Goal: Ask a question: Seek information or help from site administrators or community

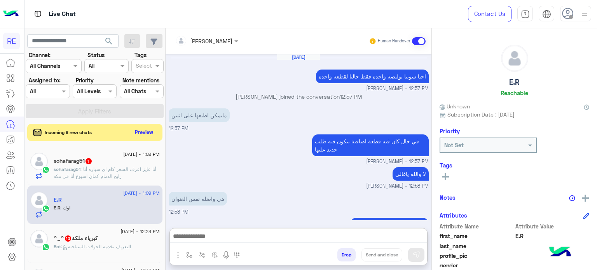
scroll to position [148, 0]
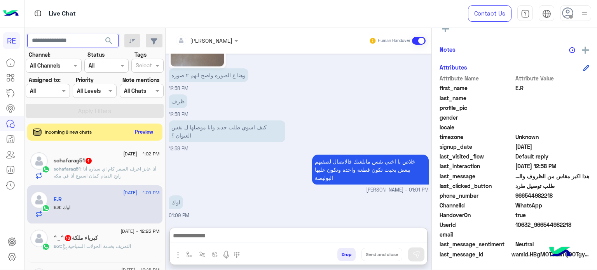
click at [87, 40] on input "text" at bounding box center [72, 41] width 91 height 14
paste input "*********"
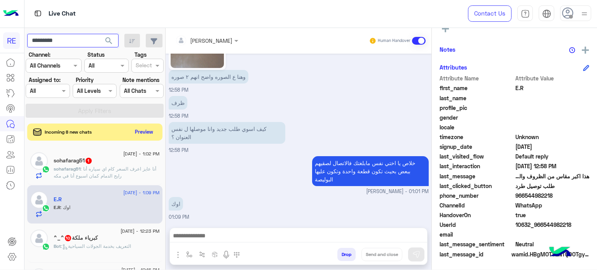
type input "*********"
click at [100, 34] on button "search" at bounding box center [109, 42] width 19 height 17
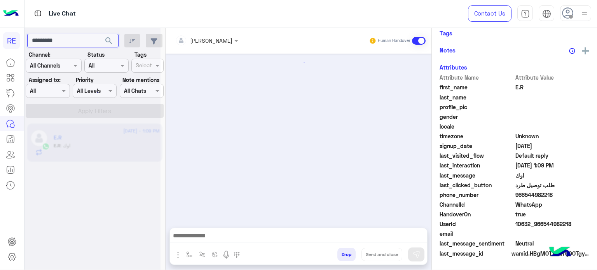
scroll to position [232, 0]
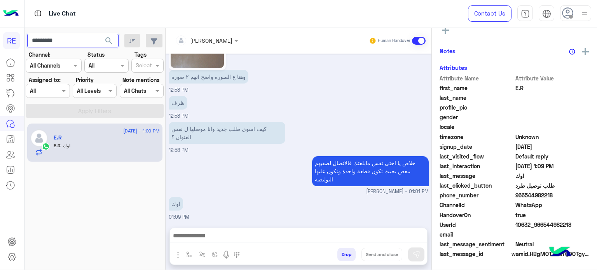
click at [76, 46] on input "*********" at bounding box center [72, 41] width 91 height 14
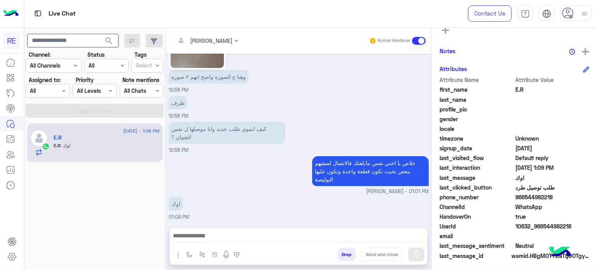
scroll to position [148, 0]
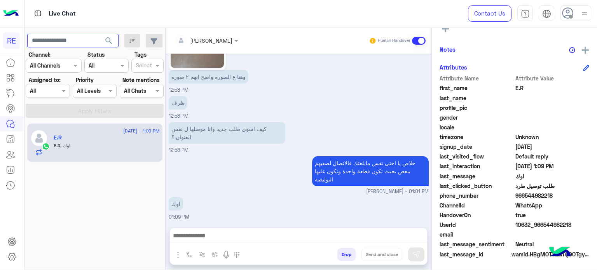
click at [100, 34] on button "search" at bounding box center [109, 42] width 19 height 17
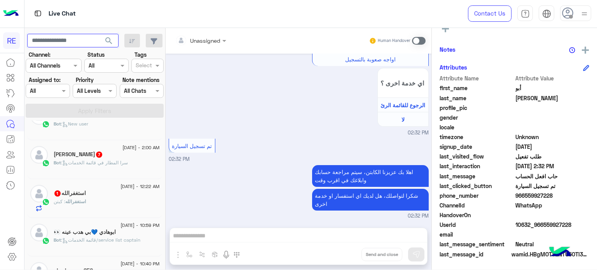
scroll to position [528, 0]
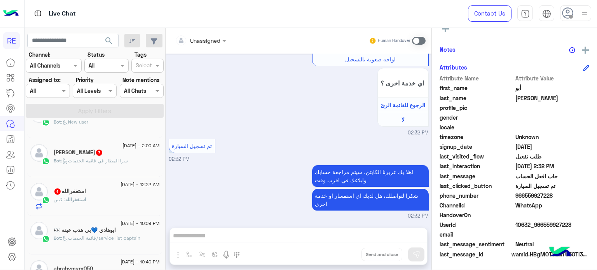
click at [121, 199] on div "استغفرالله : كبتن" at bounding box center [107, 203] width 106 height 14
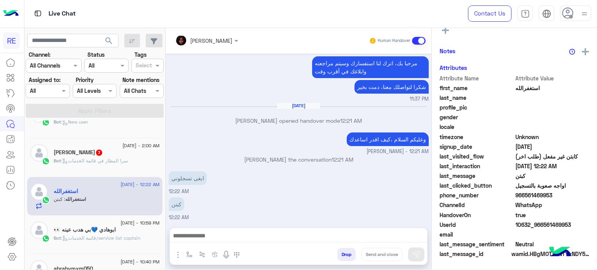
click at [117, 161] on span ": سرا المطار في قائمة الخدمات" at bounding box center [94, 161] width 67 height 6
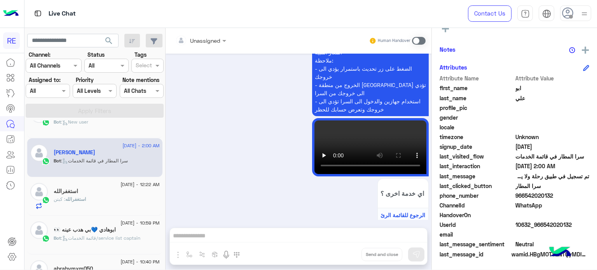
click at [95, 125] on div "Bot : New user" at bounding box center [107, 126] width 106 height 14
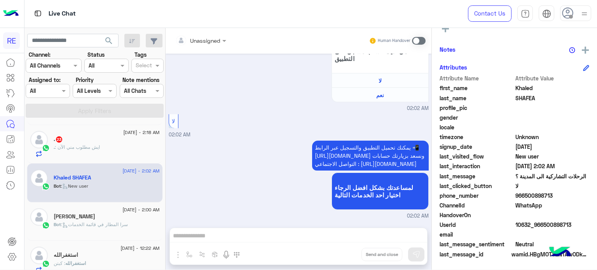
click at [119, 146] on div ". : ايش مطلوب مني الآن" at bounding box center [107, 151] width 106 height 14
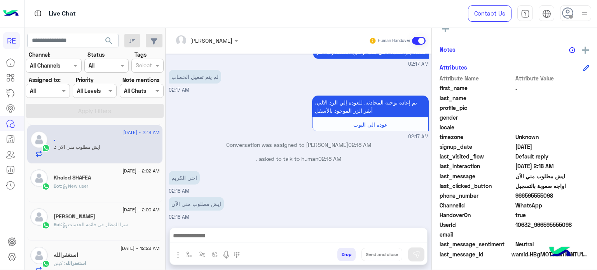
drag, startPoint x: 553, startPoint y: 197, endPoint x: 524, endPoint y: 197, distance: 28.8
click at [524, 197] on span "966595555098" at bounding box center [552, 196] width 74 height 8
copy span "595555098"
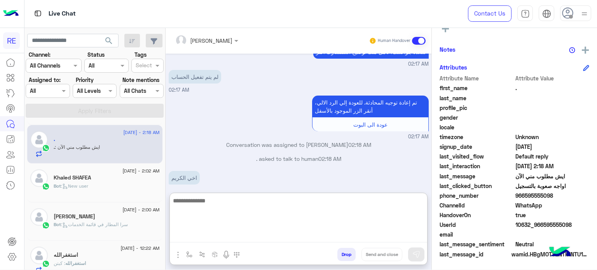
click at [357, 236] on textarea at bounding box center [298, 219] width 257 height 47
type textarea "**********"
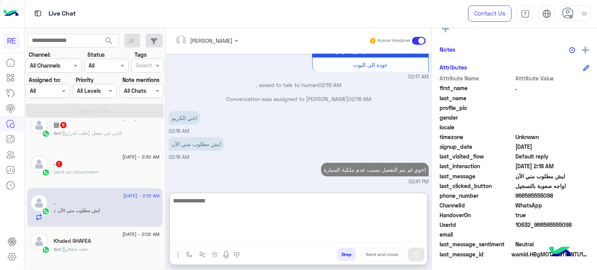
scroll to position [400, 0]
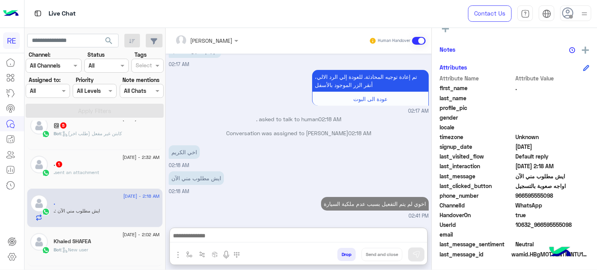
click at [136, 174] on div ". sent an attachment" at bounding box center [107, 176] width 106 height 14
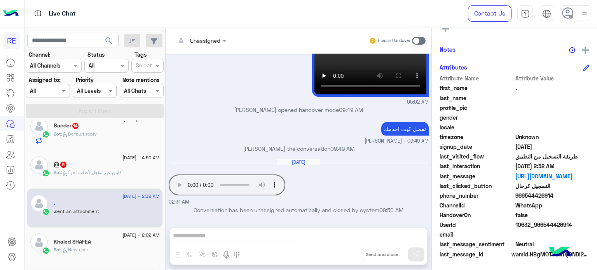
drag, startPoint x: 552, startPoint y: 195, endPoint x: 523, endPoint y: 196, distance: 28.4
click at [523, 196] on span "966544426914" at bounding box center [552, 196] width 74 height 8
copy span "544426914"
click at [374, 238] on div "Unassigned Human Handover [DATE] هل لديك حساب مسجل على التطبيق؟ نعم لا 05:02 AM…" at bounding box center [299, 150] width 266 height 245
click at [419, 38] on span at bounding box center [419, 41] width 14 height 8
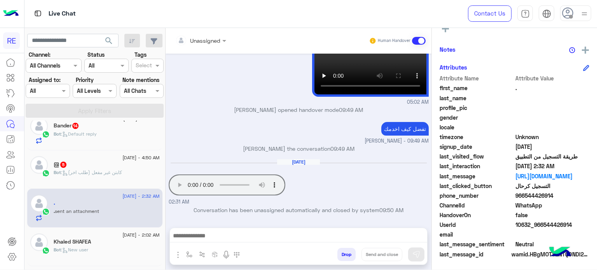
scroll to position [435, 0]
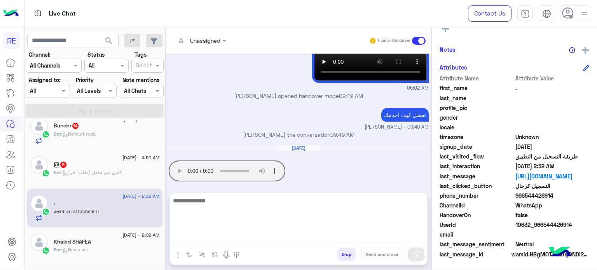
click at [296, 238] on textarea at bounding box center [298, 219] width 257 height 47
type textarea "**********"
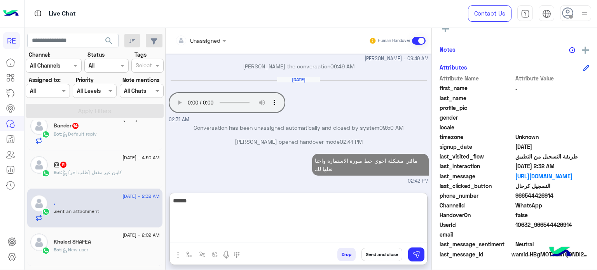
type textarea "******"
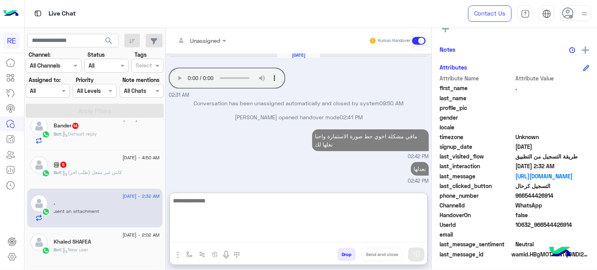
scroll to position [543, 0]
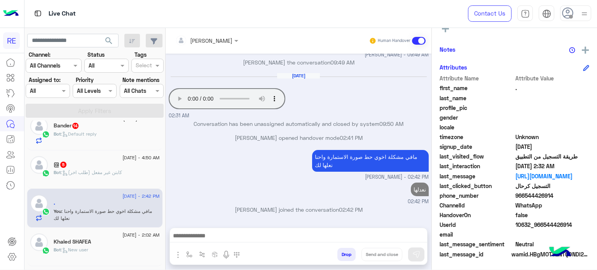
click at [115, 171] on span ": كابتن غير مفعل (طلب اخر)" at bounding box center [91, 172] width 61 height 6
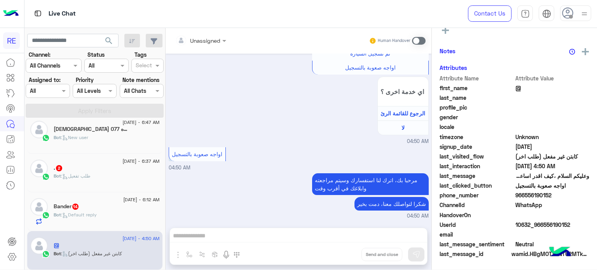
scroll to position [348, 0]
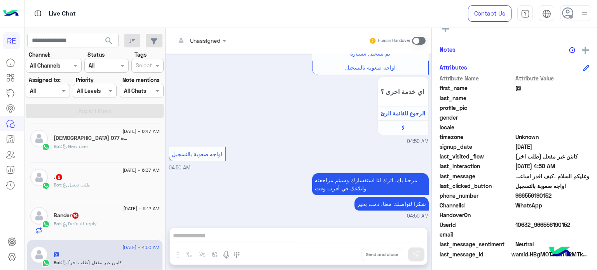
click at [84, 221] on p "Bot : Default reply" at bounding box center [75, 223] width 43 height 7
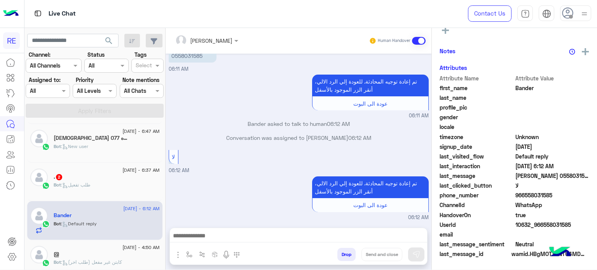
scroll to position [148, 0]
click at [109, 186] on div "Bot : طلب تفعيل" at bounding box center [107, 189] width 106 height 14
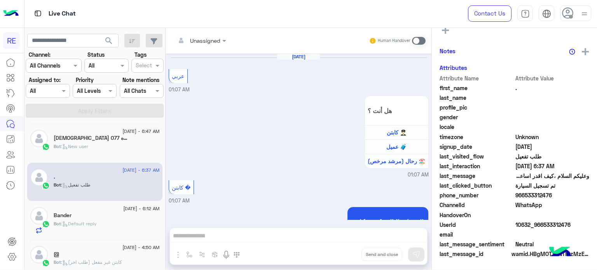
scroll to position [550, 0]
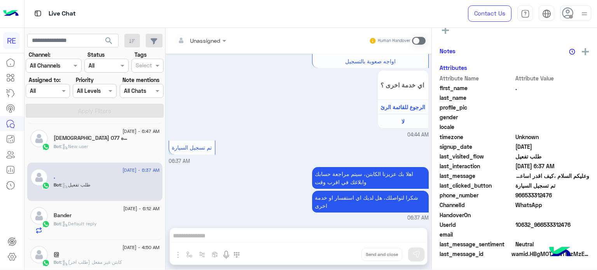
click at [115, 214] on div "Bander" at bounding box center [107, 216] width 106 height 8
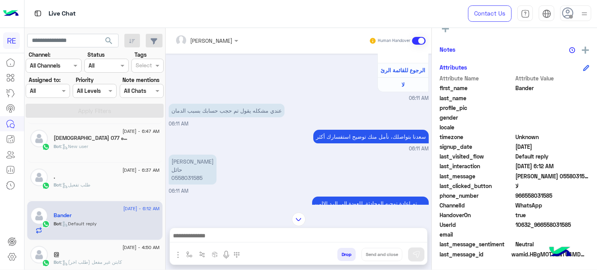
scroll to position [77, 0]
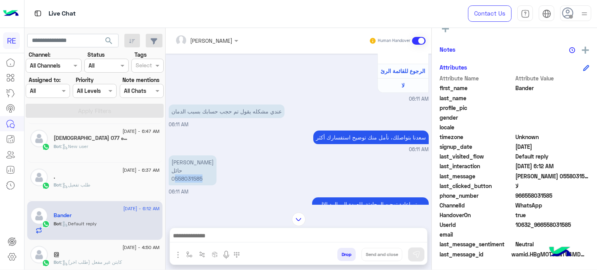
drag, startPoint x: 202, startPoint y: 177, endPoint x: 174, endPoint y: 185, distance: 29.0
click at [174, 185] on div "[PERSON_NAME] 0558031585" at bounding box center [215, 171] width 92 height 34
copy p "558031585"
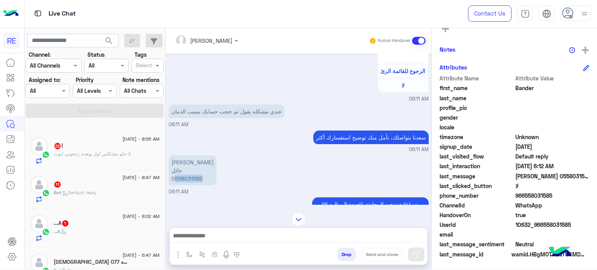
scroll to position [272, 0]
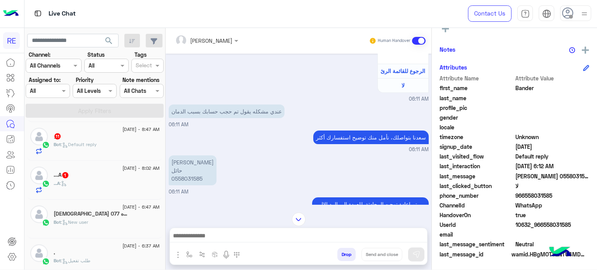
click at [92, 219] on div "Bot : New user" at bounding box center [107, 226] width 106 height 14
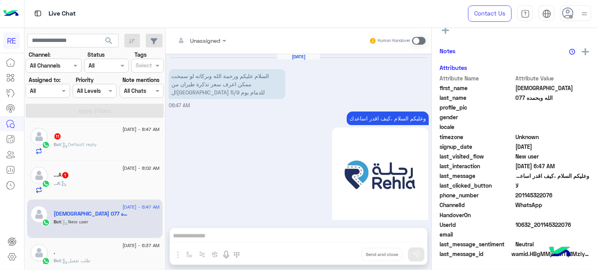
scroll to position [426, 0]
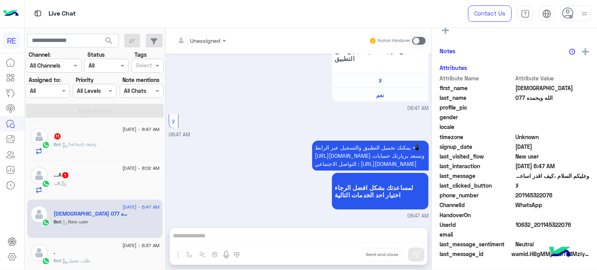
click at [103, 184] on div "...A :" at bounding box center [107, 187] width 106 height 14
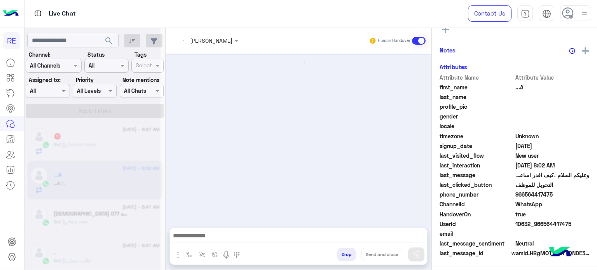
scroll to position [211, 0]
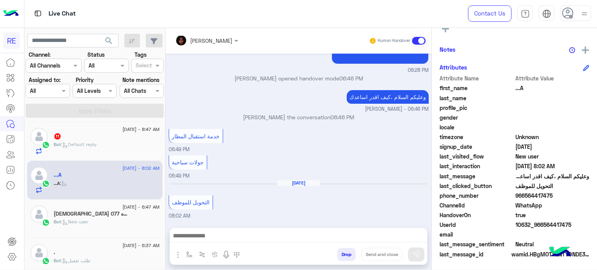
click at [125, 146] on div "Bot : Default reply" at bounding box center [107, 148] width 106 height 14
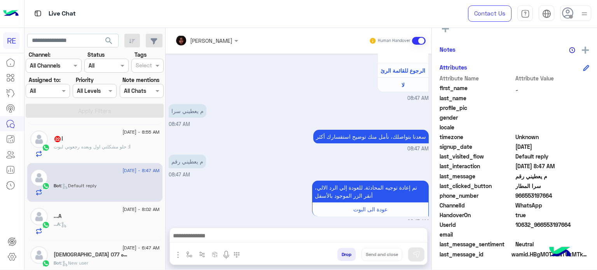
scroll to position [230, 0]
click at [98, 224] on div "...A :" at bounding box center [107, 229] width 106 height 14
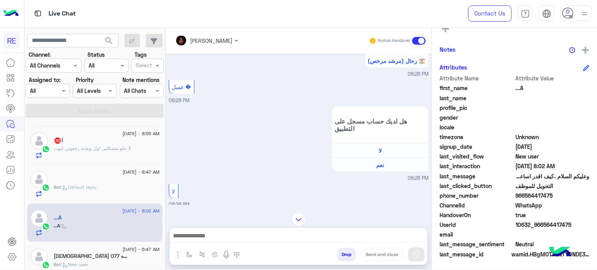
scroll to position [555, 0]
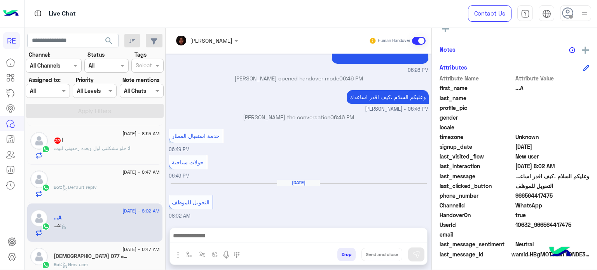
click at [110, 171] on div "[DATE] - 8:47 AM" at bounding box center [107, 173] width 106 height 5
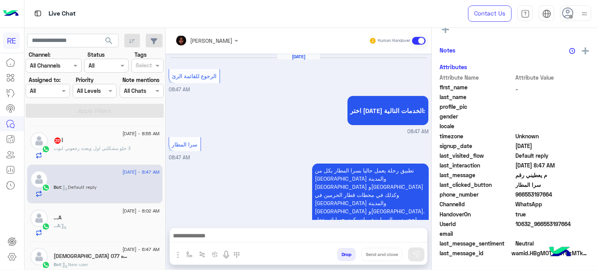
scroll to position [386, 0]
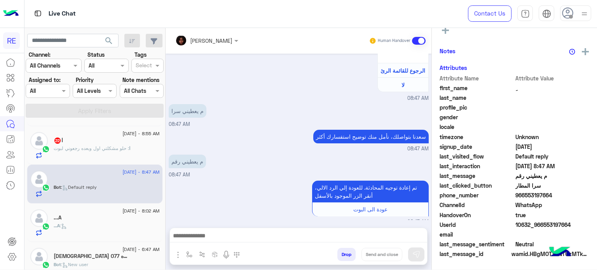
click at [118, 155] on div "ا : حلو مشكلتي اول وبعده رجعوني لبوت" at bounding box center [107, 152] width 106 height 14
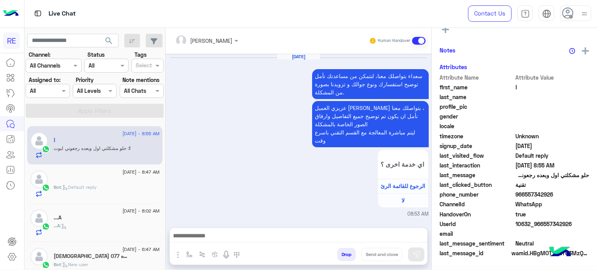
scroll to position [146, 0]
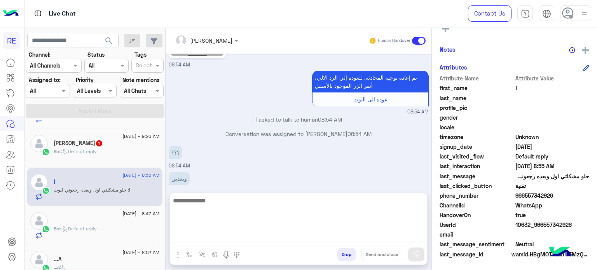
click at [315, 231] on textarea at bounding box center [298, 219] width 257 height 47
type textarea "**********"
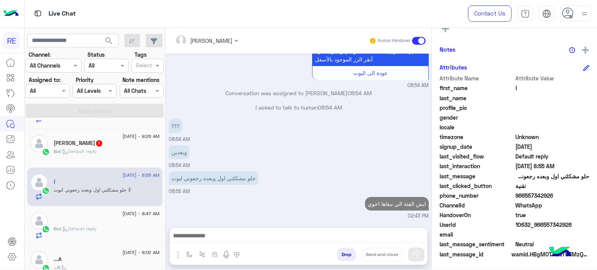
click at [128, 162] on div "[DATE] - 9:26 AM [PERSON_NAME] 1 Bot : Default reply" at bounding box center [94, 148] width 135 height 39
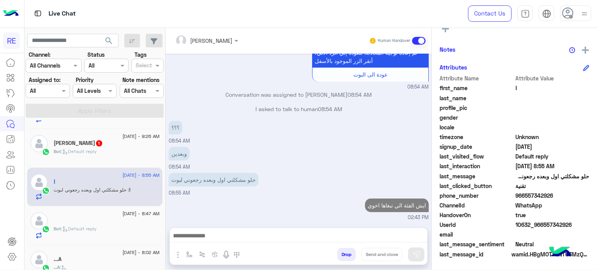
click at [127, 150] on div "Bot : Default reply" at bounding box center [107, 155] width 106 height 14
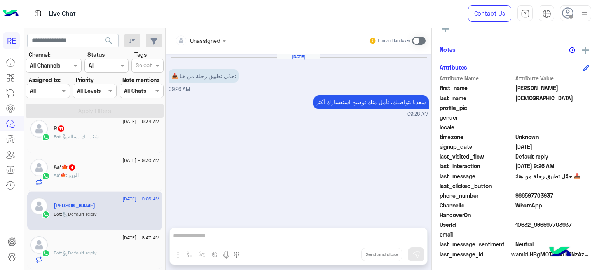
click at [75, 166] on span "4" at bounding box center [72, 167] width 6 height 6
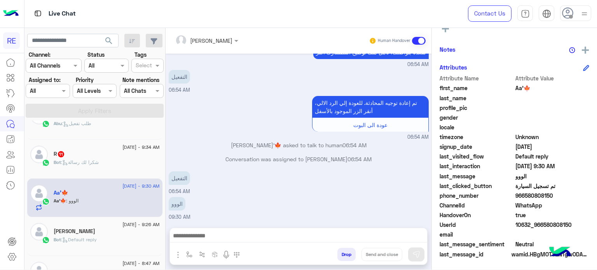
drag, startPoint x: 550, startPoint y: 194, endPoint x: 524, endPoint y: 196, distance: 26.9
click at [524, 196] on span "966580808150" at bounding box center [552, 196] width 74 height 8
copy span "580808150"
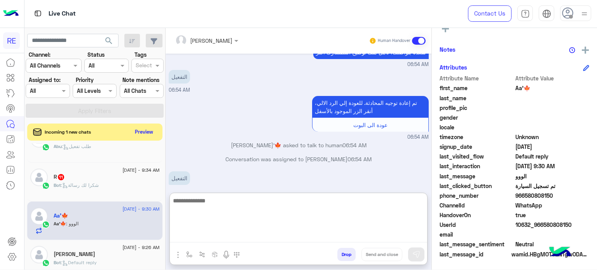
click at [314, 234] on textarea at bounding box center [298, 219] width 257 height 47
type textarea "**********"
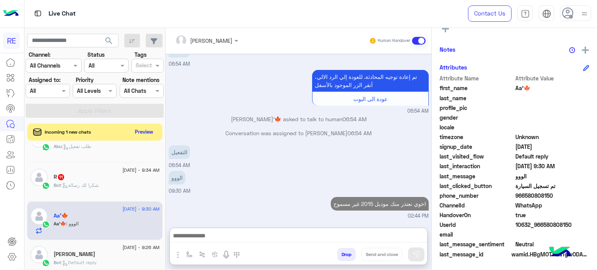
click at [99, 189] on div "Bot : شكرا لك رسالة" at bounding box center [107, 189] width 106 height 14
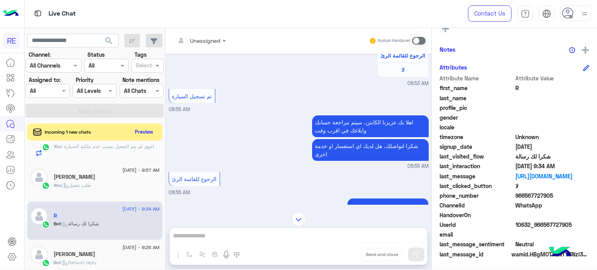
scroll to position [341, 0]
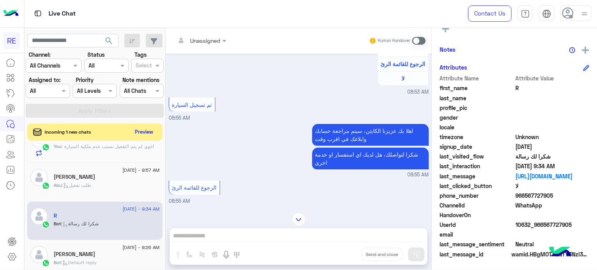
drag, startPoint x: 551, startPoint y: 196, endPoint x: 524, endPoint y: 198, distance: 27.3
click at [524, 198] on span "966567727905" at bounding box center [552, 196] width 74 height 8
copy span "567727905"
click at [346, 236] on div "Unassigned Human Handover [DATE] تفعيل حساب 08:53 AM يمكنك الاطلاع على شروط الا…" at bounding box center [299, 150] width 266 height 245
click at [415, 42] on span at bounding box center [419, 41] width 14 height 8
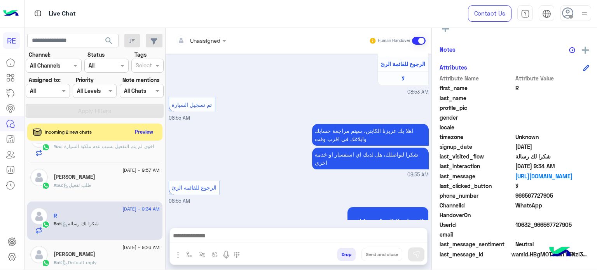
scroll to position [1295, 0]
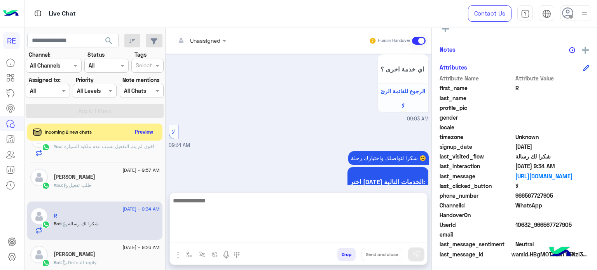
click at [315, 239] on textarea at bounding box center [298, 219] width 257 height 47
type textarea "**********"
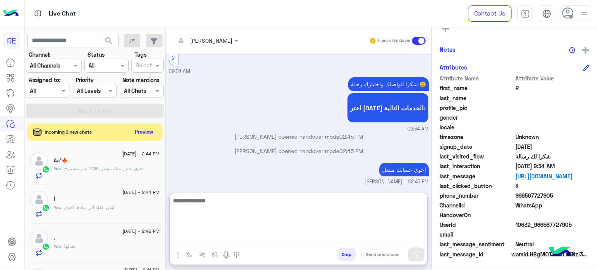
scroll to position [1383, 0]
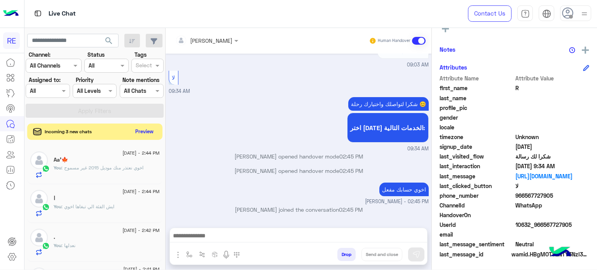
click at [147, 134] on button "Preview" at bounding box center [145, 131] width 24 height 10
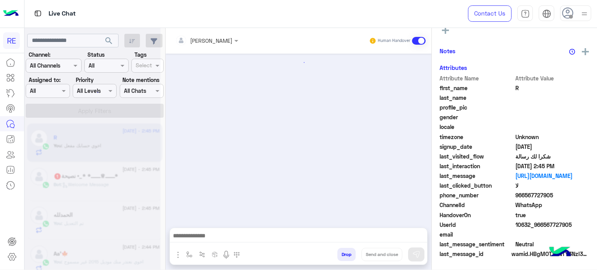
scroll to position [269, 0]
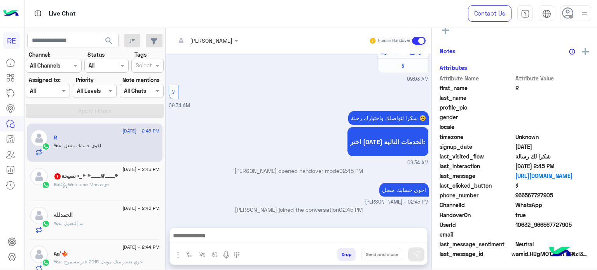
click at [122, 182] on div "Bot : Welcome Message" at bounding box center [107, 188] width 106 height 14
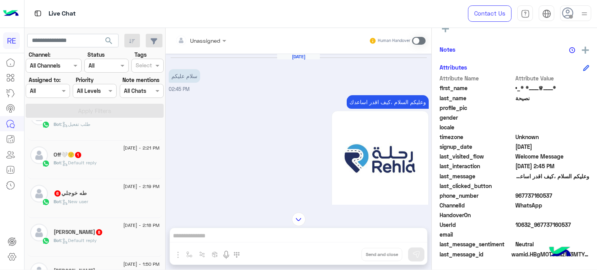
scroll to position [332, 0]
click at [117, 152] on div "Off🤍🙂 1" at bounding box center [107, 155] width 106 height 8
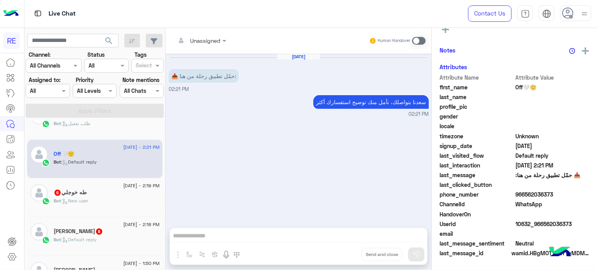
scroll to position [146, 0]
click at [125, 200] on div "Bot : New user" at bounding box center [107, 204] width 106 height 14
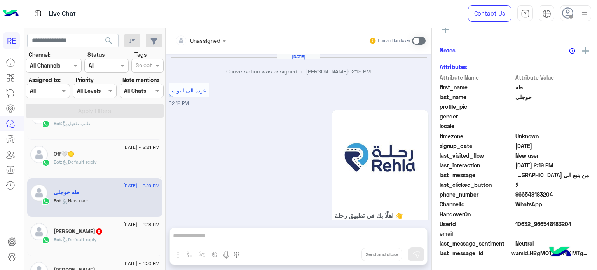
scroll to position [148, 0]
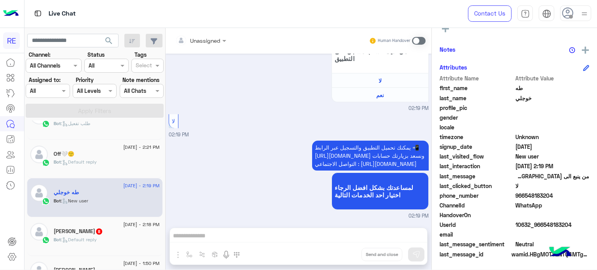
click at [88, 233] on div "[PERSON_NAME] 8" at bounding box center [107, 232] width 106 height 8
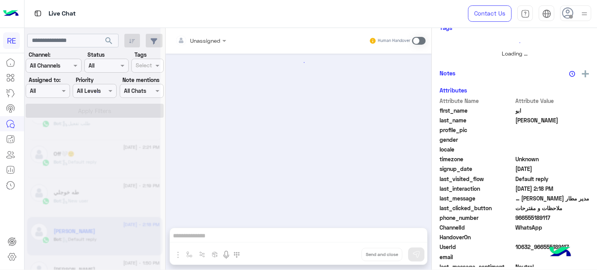
scroll to position [170, 0]
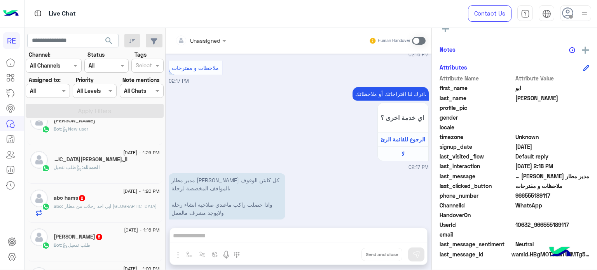
click at [95, 209] on div "abo : ابي اخذ رحلات من مطار [GEOGRAPHIC_DATA]" at bounding box center [107, 210] width 106 height 14
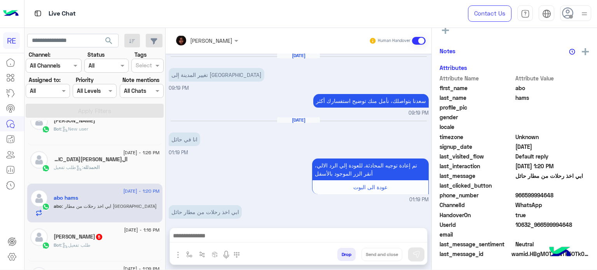
click at [104, 243] on div "Bot : طلب تفعيل" at bounding box center [107, 249] width 106 height 14
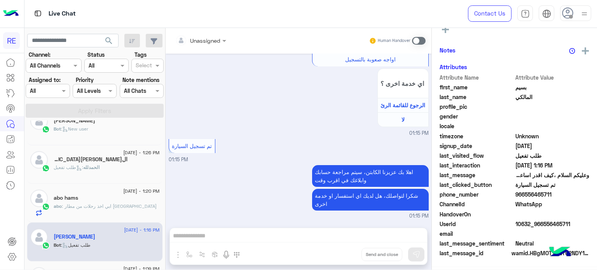
click at [124, 199] on div "abo hams" at bounding box center [107, 199] width 106 height 8
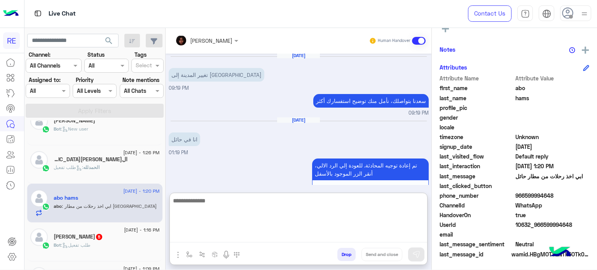
click at [339, 236] on textarea at bounding box center [298, 219] width 257 height 47
type textarea "**********"
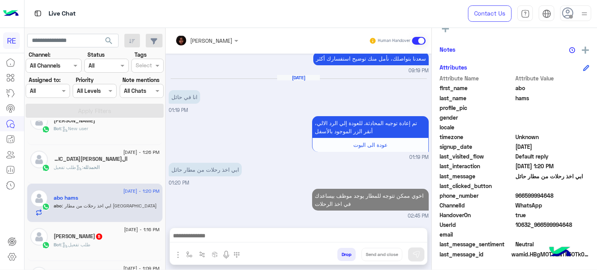
click at [84, 235] on h5 "[PERSON_NAME] 5" at bounding box center [78, 236] width 49 height 7
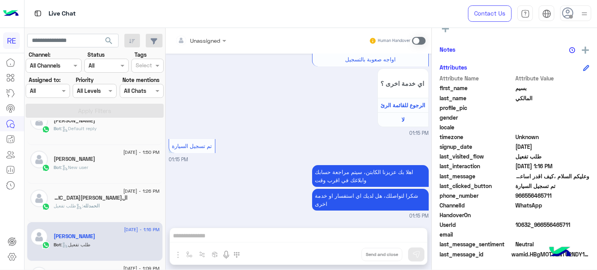
drag, startPoint x: 550, startPoint y: 195, endPoint x: 522, endPoint y: 199, distance: 27.5
click at [522, 199] on div "phone_number [PHONE_NUMBER]" at bounding box center [515, 197] width 150 height 10
copy span "556465711"
click at [288, 238] on div "Unassigned Human Handover [DATE] السلام عليكم 01:14 PM وعليكم السلام ،كيف اقدر …" at bounding box center [299, 150] width 266 height 245
click at [415, 40] on span at bounding box center [419, 41] width 14 height 8
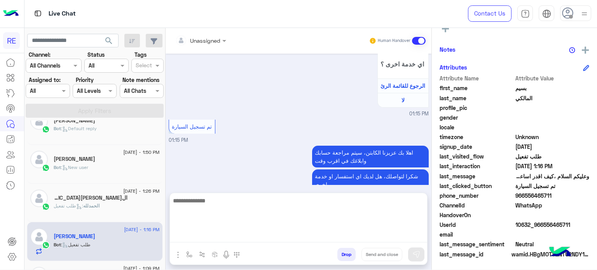
click at [297, 233] on textarea at bounding box center [298, 219] width 257 height 47
type textarea "**********"
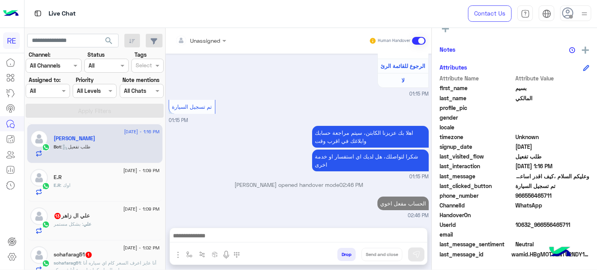
click at [104, 222] on div "علي : بشكل مستمر" at bounding box center [107, 228] width 106 height 14
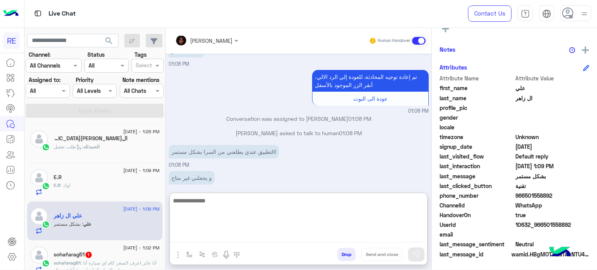
click at [283, 233] on textarea at bounding box center [298, 219] width 257 height 47
type textarea "**********"
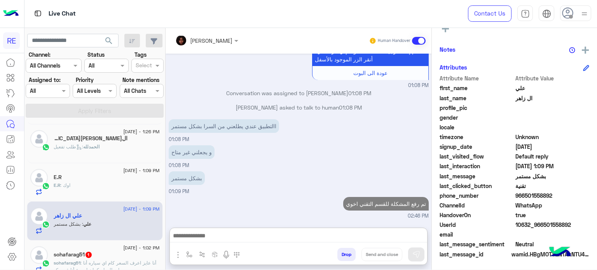
click at [111, 254] on div "sohafarag51 1" at bounding box center [107, 255] width 106 height 8
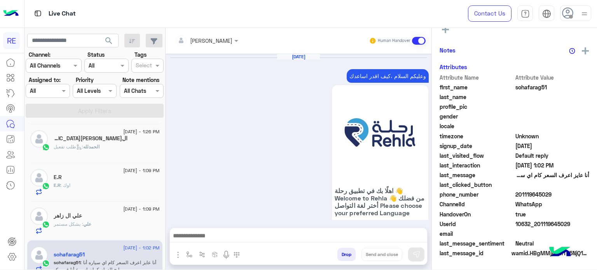
scroll to position [146, 0]
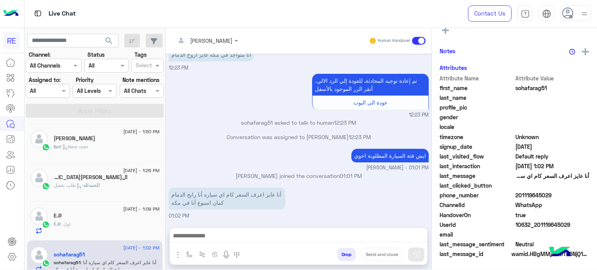
click at [265, 224] on div "[PERSON_NAME] Human Handover [DATE] وعليكم السلام ،كيف اقدر اساعدك اهلًا بك في …" at bounding box center [299, 150] width 266 height 245
click at [263, 230] on div at bounding box center [298, 237] width 257 height 19
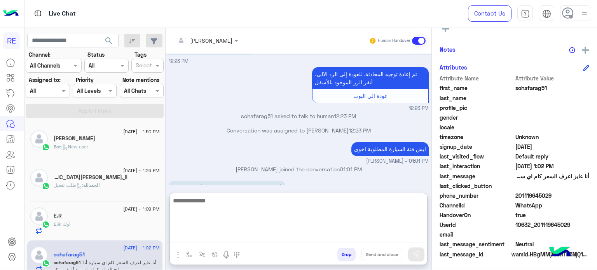
click at [238, 236] on textarea at bounding box center [298, 219] width 257 height 47
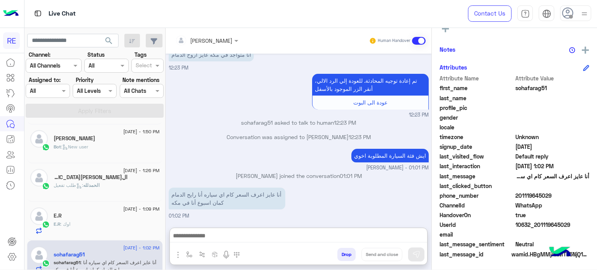
click at [269, 155] on div "ايش فئة السيارة المطلوبة اخوي Terhal Almodon - 01:01 PM" at bounding box center [299, 159] width 260 height 25
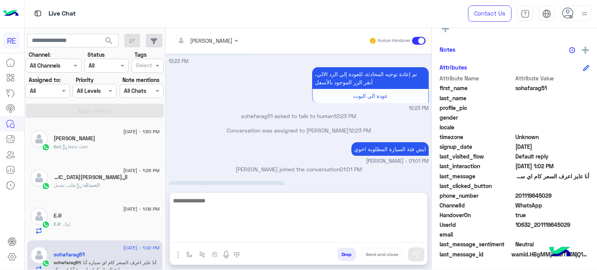
click at [230, 232] on textarea at bounding box center [298, 219] width 257 height 47
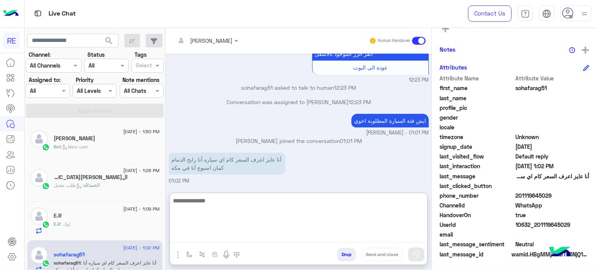
scroll to position [580, 0]
type textarea "**********"
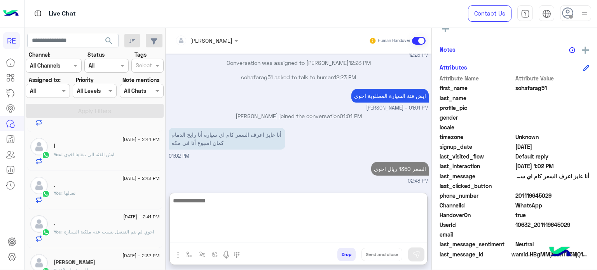
scroll to position [0, 0]
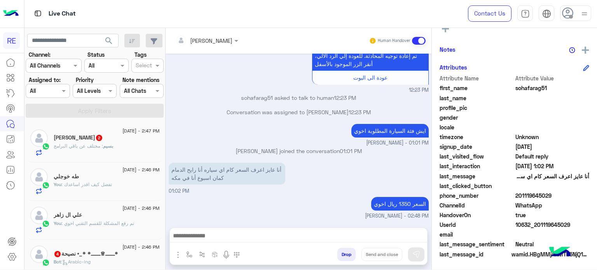
click at [74, 258] on p "Bot : Arabic-lng" at bounding box center [72, 261] width 37 height 7
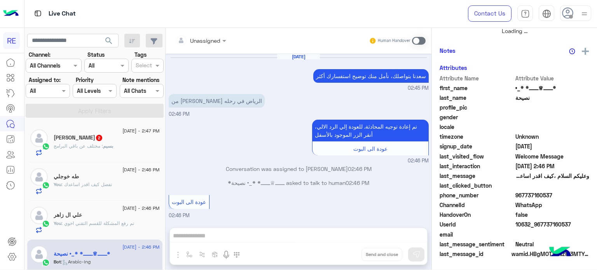
scroll to position [315, 0]
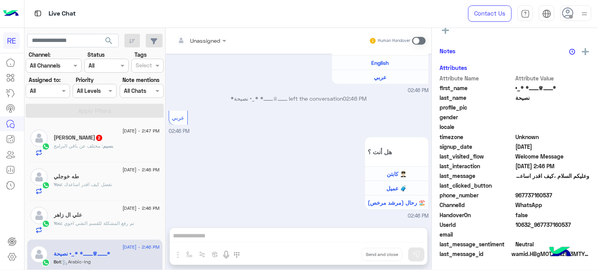
click at [120, 141] on div "[PERSON_NAME] 2" at bounding box center [107, 138] width 106 height 8
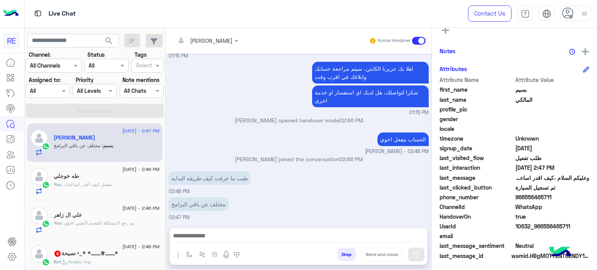
scroll to position [148, 0]
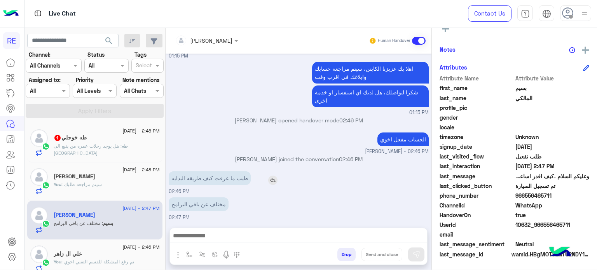
click at [197, 178] on p "طيب ما عرفت كيف طريقه البدايه" at bounding box center [210, 178] width 82 height 14
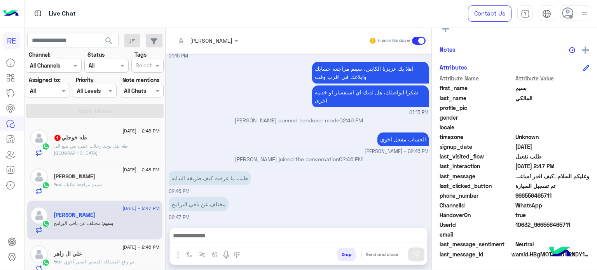
click at [81, 129] on div "[DATE] - 2:48 PM" at bounding box center [107, 131] width 106 height 5
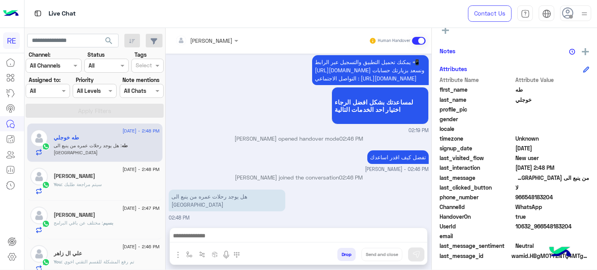
scroll to position [148, 0]
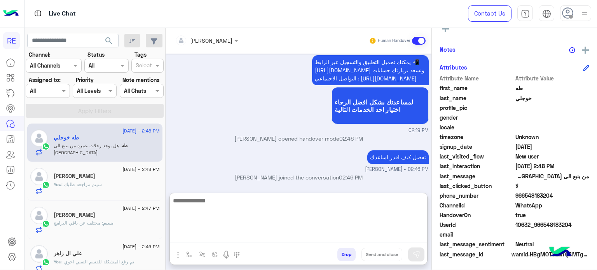
click at [202, 231] on textarea at bounding box center [298, 219] width 257 height 47
type textarea "**********"
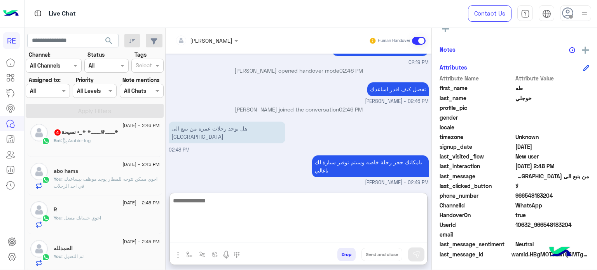
scroll to position [117, 0]
